Goal: Task Accomplishment & Management: Manage account settings

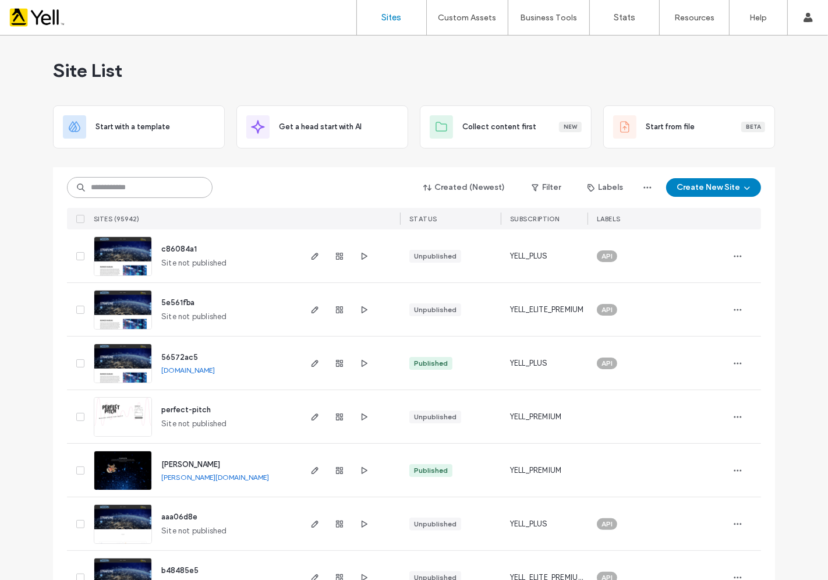
click at [175, 190] on input at bounding box center [140, 187] width 146 height 21
paste input "**********"
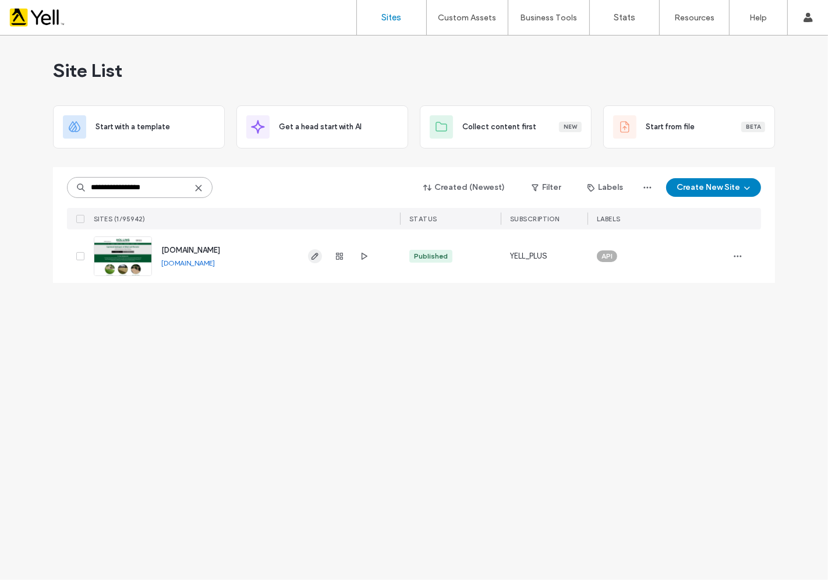
type input "**********"
click at [313, 254] on icon "button" at bounding box center [314, 256] width 9 height 9
click at [312, 254] on icon "button" at bounding box center [314, 256] width 9 height 9
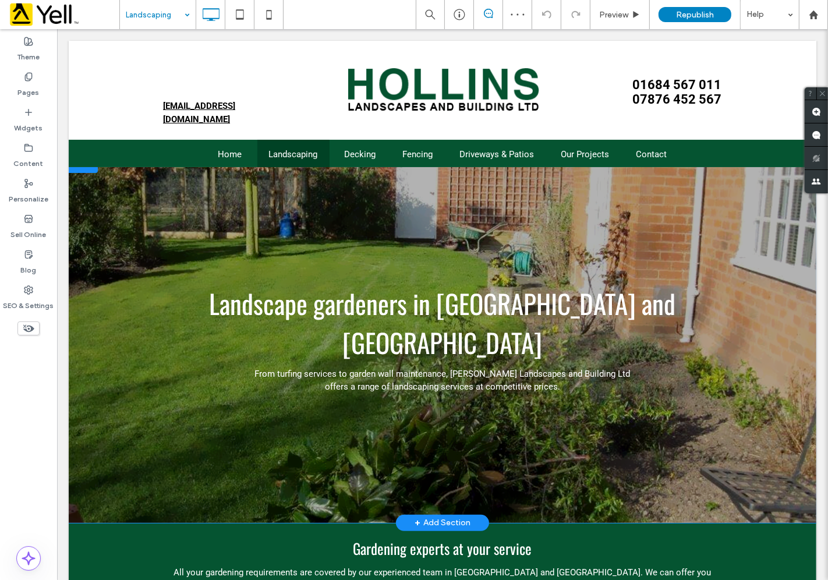
click at [741, 251] on div "Landscape gardeners in Malvern and Worcester From turfing services to garden wa…" at bounding box center [442, 338] width 748 height 369
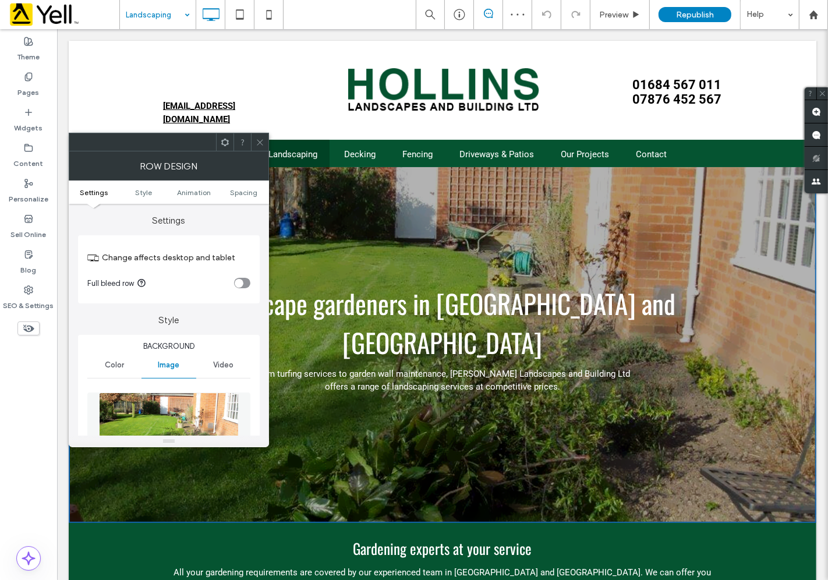
click at [161, 409] on img at bounding box center [169, 432] width 140 height 80
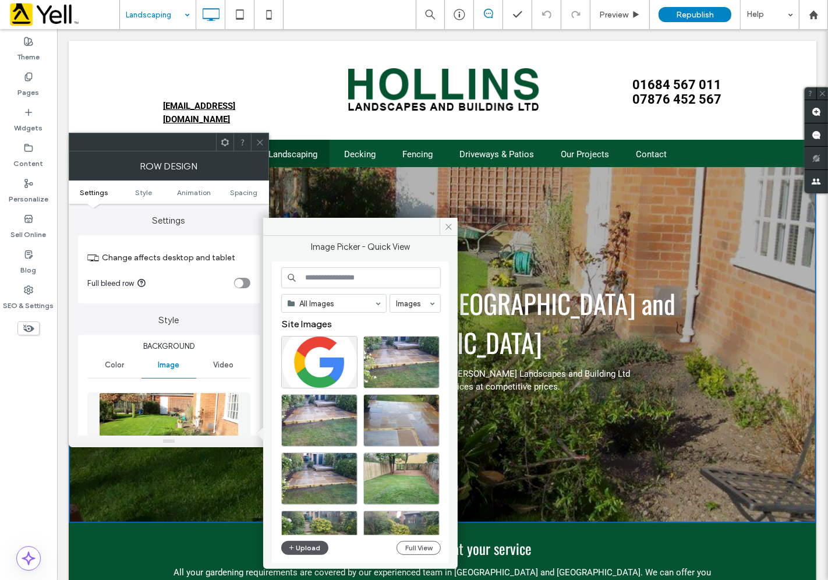
click at [318, 490] on button "Upload" at bounding box center [305, 548] width 48 height 14
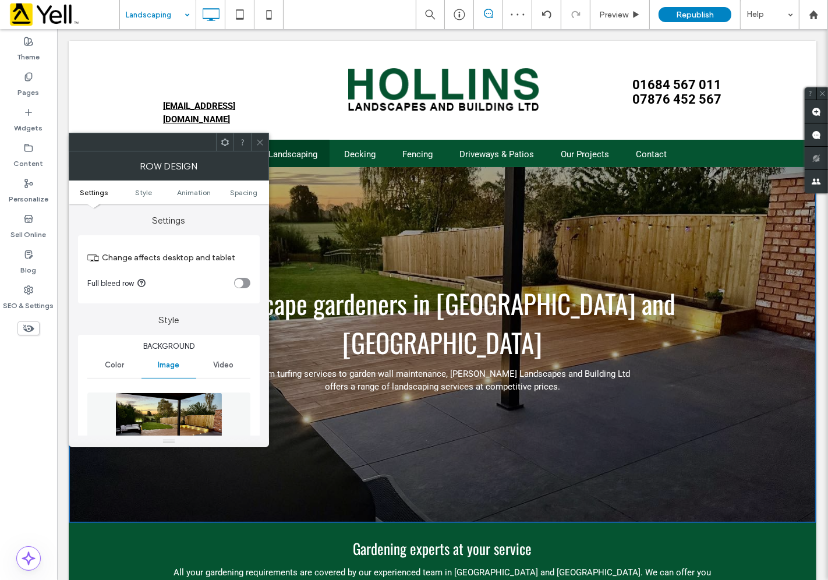
click at [260, 141] on icon at bounding box center [260, 142] width 9 height 9
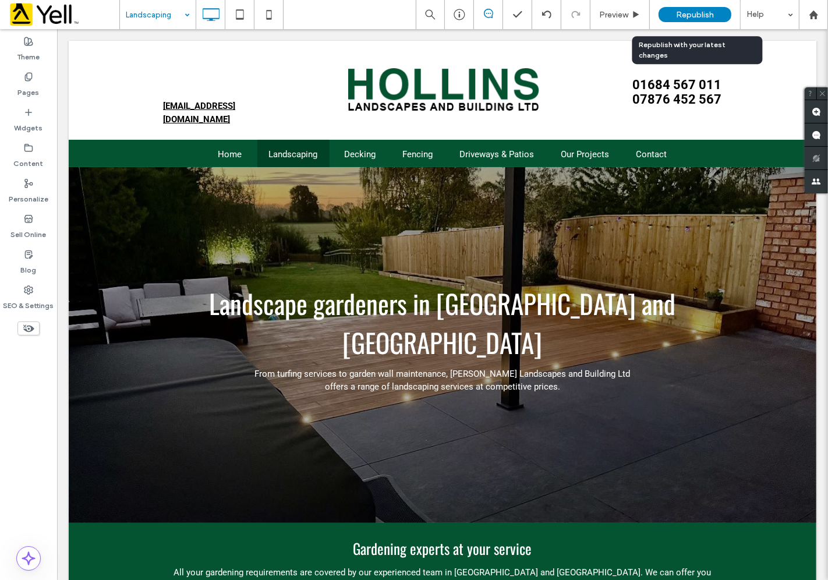
click at [700, 12] on span "Republish" at bounding box center [695, 15] width 38 height 10
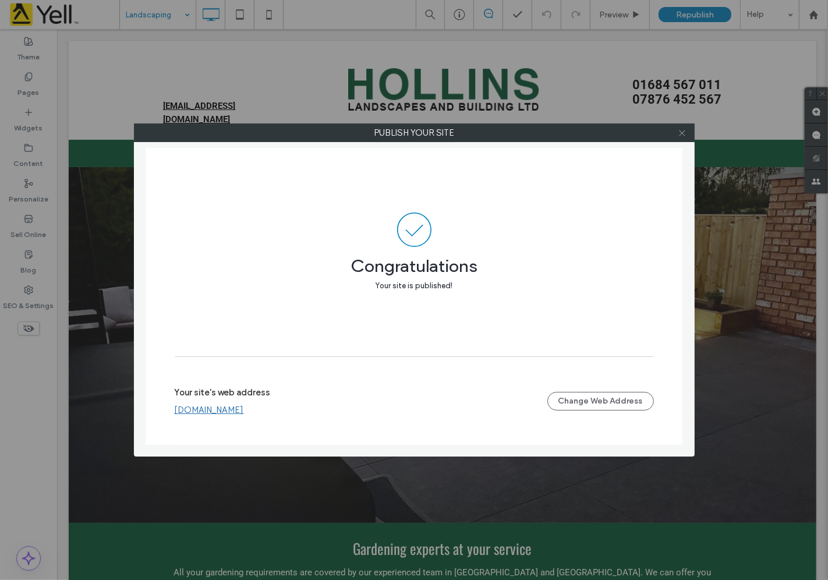
click at [682, 132] on use at bounding box center [682, 133] width 6 height 6
